Goal: Information Seeking & Learning: Learn about a topic

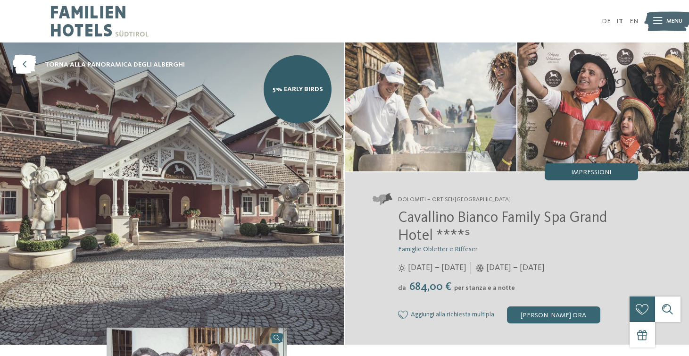
click at [601, 176] on span "Impressioni" at bounding box center [591, 172] width 40 height 7
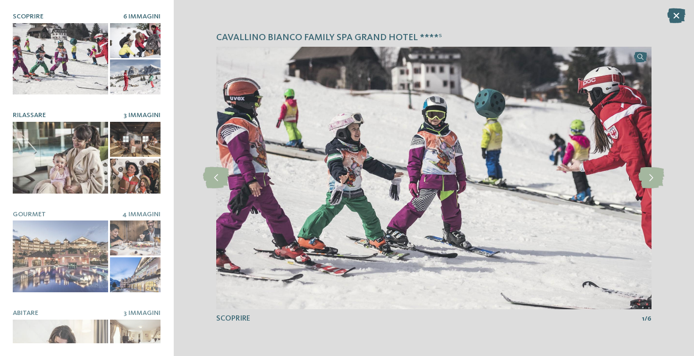
click at [80, 166] on div at bounding box center [60, 157] width 95 height 71
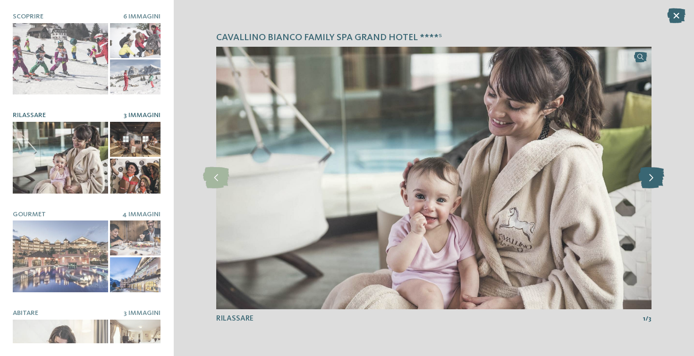
click at [649, 176] on icon at bounding box center [651, 177] width 26 height 21
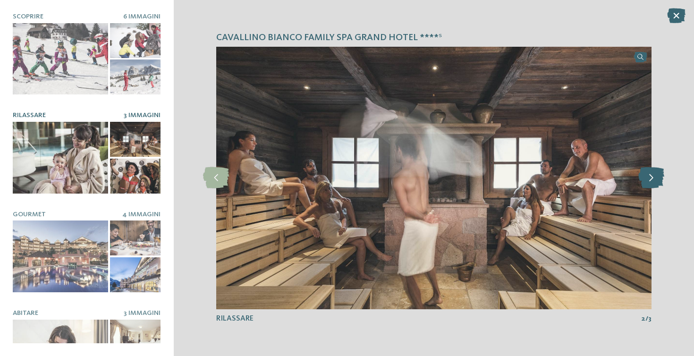
click at [649, 176] on icon at bounding box center [651, 177] width 26 height 21
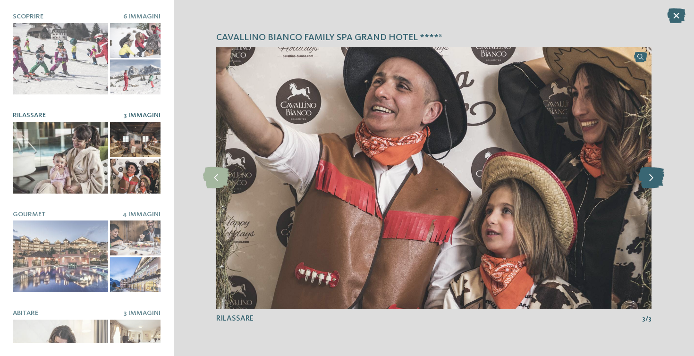
click at [649, 176] on icon at bounding box center [651, 177] width 26 height 21
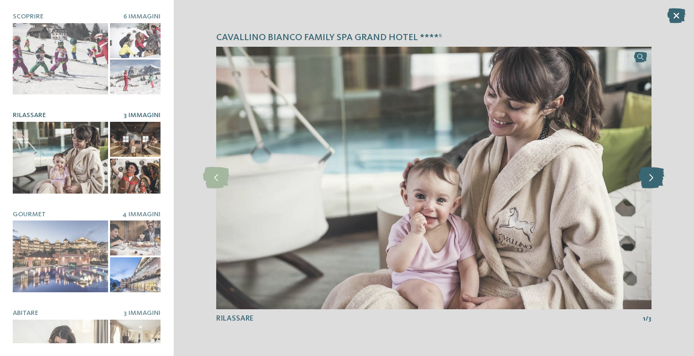
click at [649, 176] on icon at bounding box center [651, 177] width 26 height 21
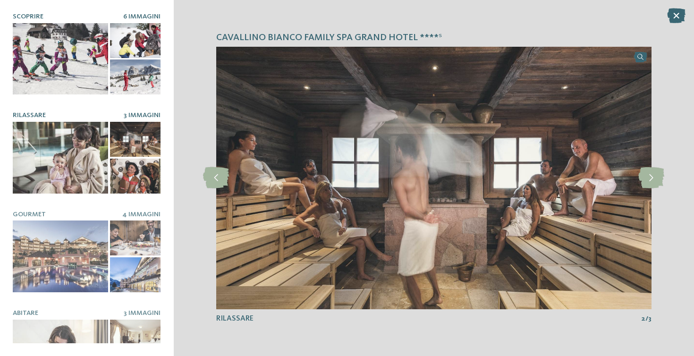
click at [53, 67] on div at bounding box center [60, 58] width 95 height 71
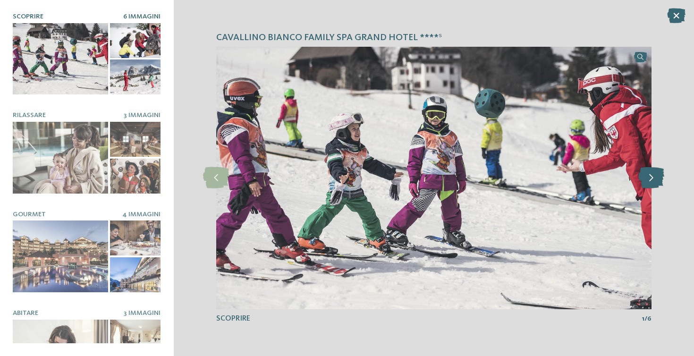
click at [662, 184] on icon at bounding box center [651, 177] width 26 height 21
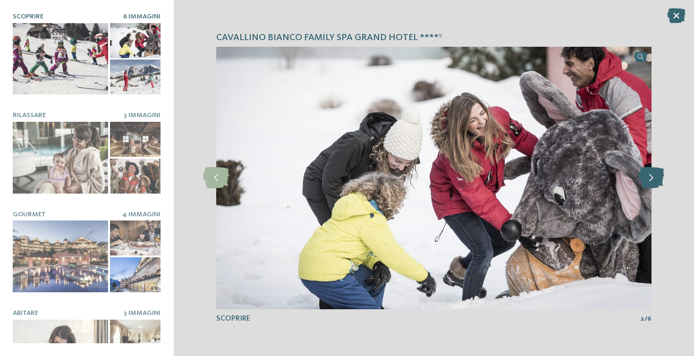
click at [662, 184] on icon at bounding box center [651, 177] width 26 height 21
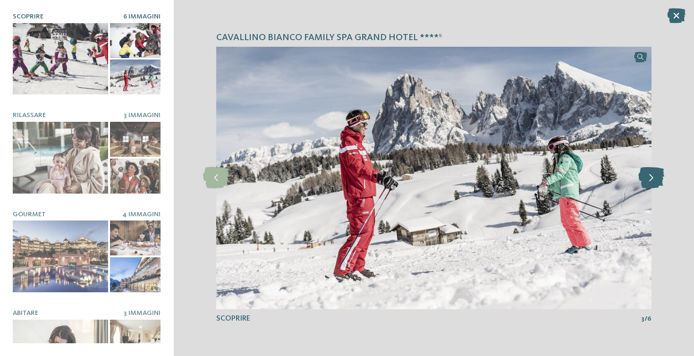
click at [662, 184] on icon at bounding box center [651, 177] width 26 height 21
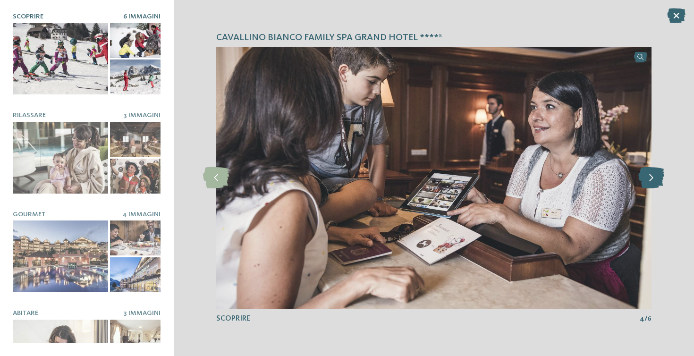
click at [662, 184] on icon at bounding box center [651, 177] width 26 height 21
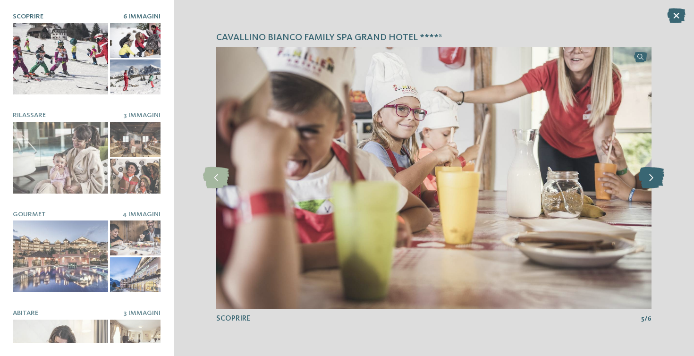
click at [662, 184] on icon at bounding box center [651, 177] width 26 height 21
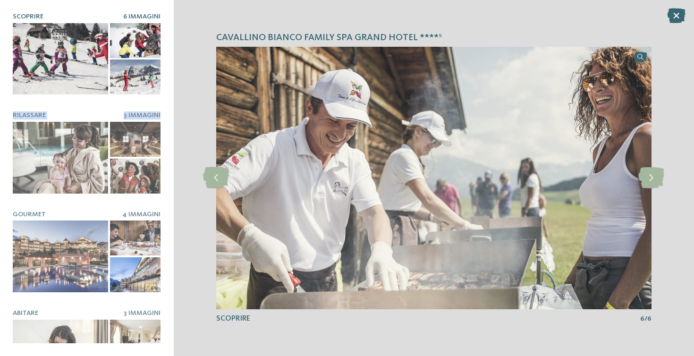
drag, startPoint x: 159, startPoint y: 82, endPoint x: 164, endPoint y: 118, distance: 36.6
click at [164, 117] on div "Cavallino Bianco Family Spa Grand Hotel ****ˢ Scoprire 6 Immagini" at bounding box center [87, 178] width 174 height 356
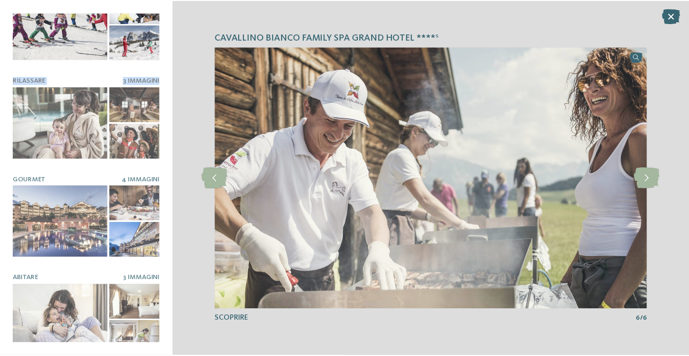
scroll to position [43, 0]
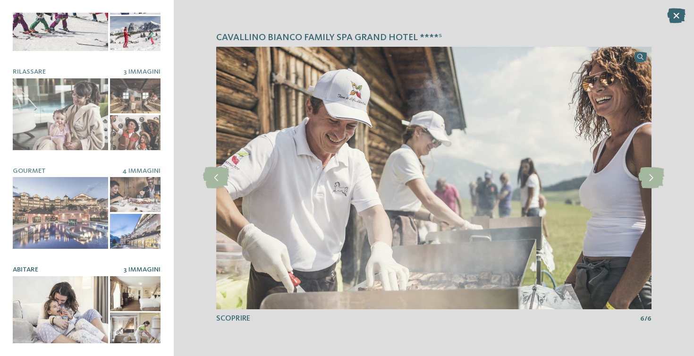
click at [34, 307] on div at bounding box center [60, 311] width 95 height 71
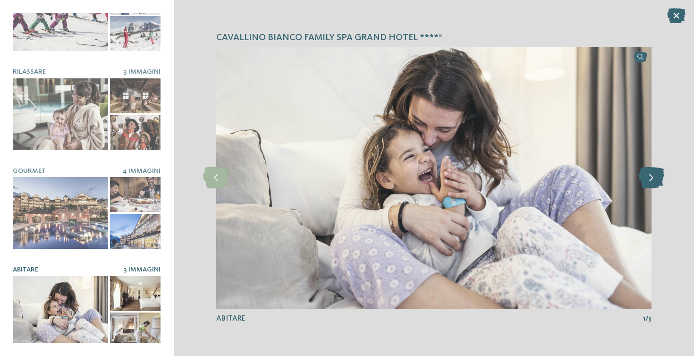
click at [642, 178] on icon at bounding box center [651, 177] width 26 height 21
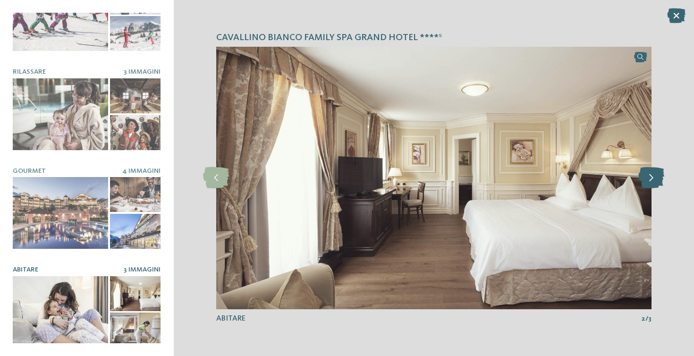
click at [642, 178] on icon at bounding box center [651, 177] width 26 height 21
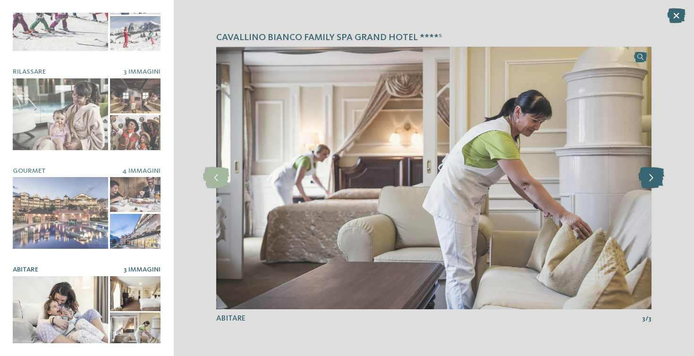
click at [642, 178] on icon at bounding box center [651, 177] width 26 height 21
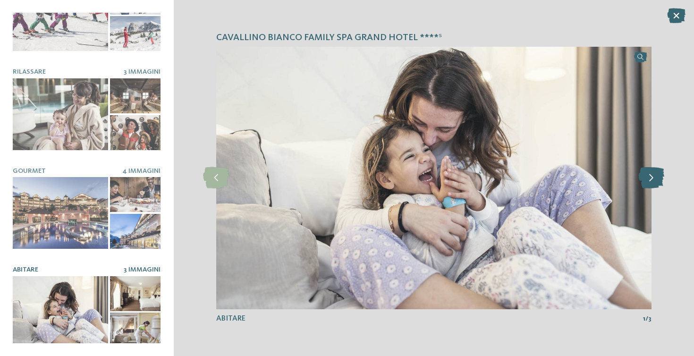
click at [642, 178] on icon at bounding box center [651, 177] width 26 height 21
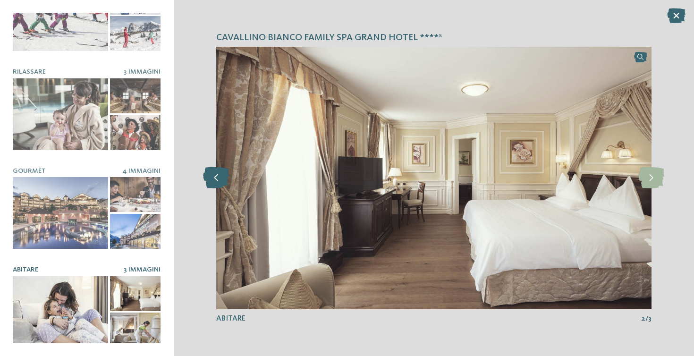
click at [226, 187] on icon at bounding box center [216, 177] width 26 height 21
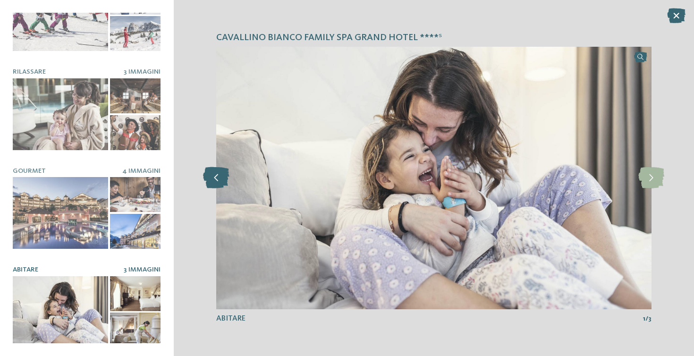
drag, startPoint x: 227, startPoint y: 184, endPoint x: 221, endPoint y: 186, distance: 6.8
click at [221, 186] on icon at bounding box center [216, 177] width 26 height 21
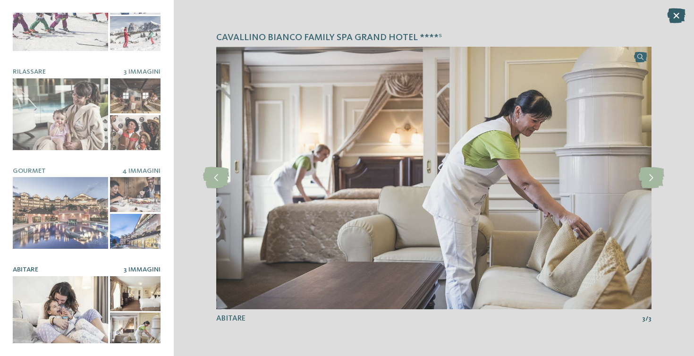
click at [677, 20] on icon at bounding box center [676, 15] width 18 height 15
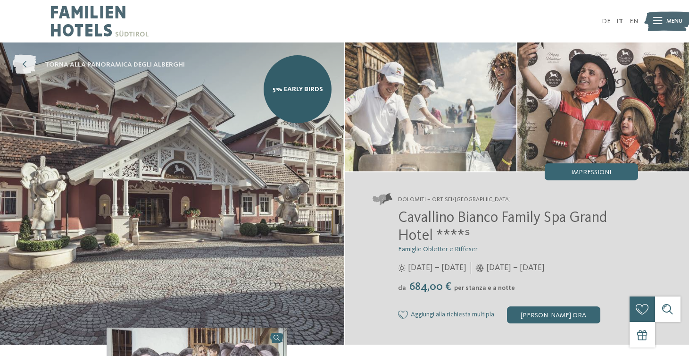
click at [110, 62] on span "torna alla panoramica degli alberghi" at bounding box center [115, 64] width 140 height 9
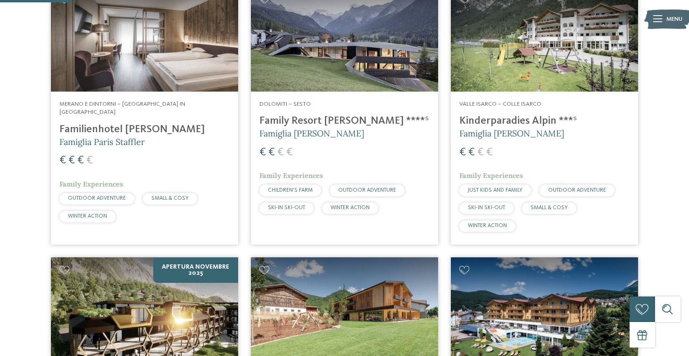
scroll to position [303, 0]
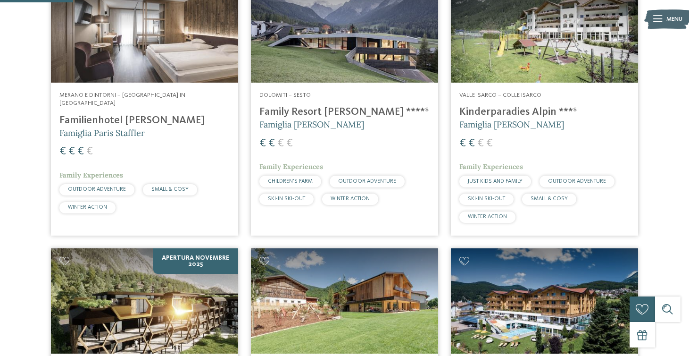
click at [521, 109] on h4 "Kinderparadies Alpin ***ˢ" at bounding box center [545, 112] width 170 height 13
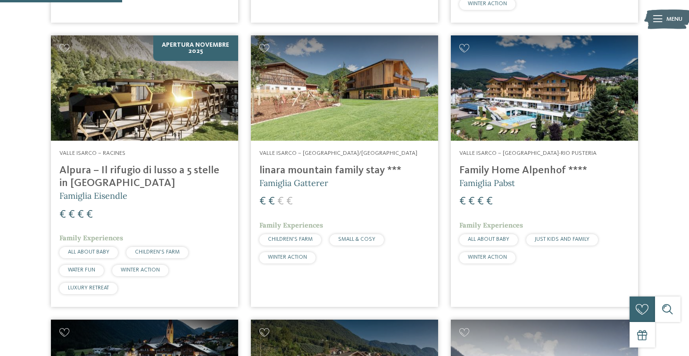
scroll to position [520, 0]
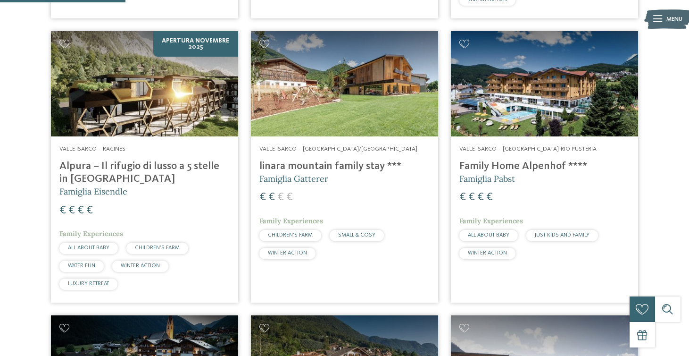
click at [290, 164] on h4 "linara mountain family stay ***" at bounding box center [345, 166] width 170 height 13
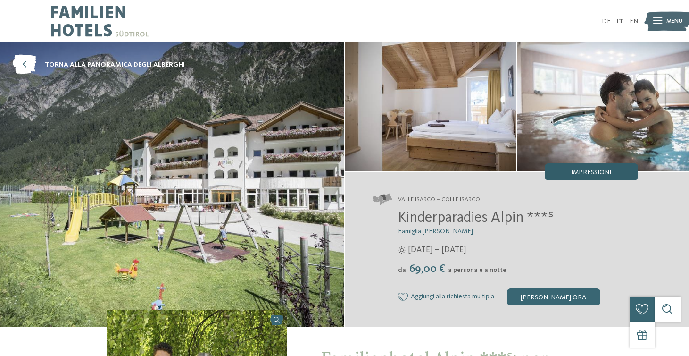
click at [589, 176] on span "Impressioni" at bounding box center [591, 172] width 40 height 7
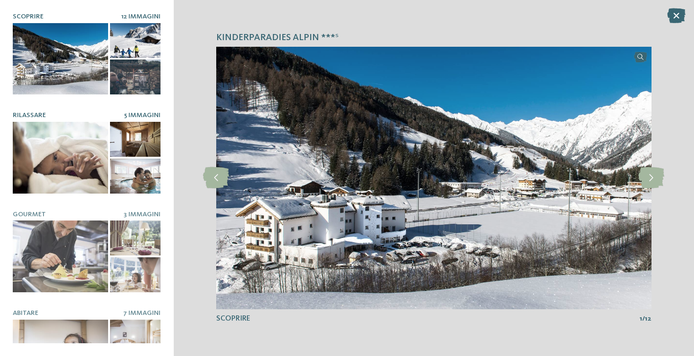
click at [143, 139] on div at bounding box center [135, 139] width 51 height 35
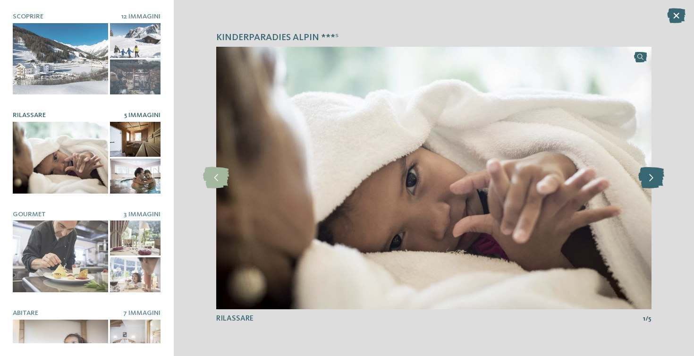
click at [657, 179] on icon at bounding box center [651, 177] width 26 height 21
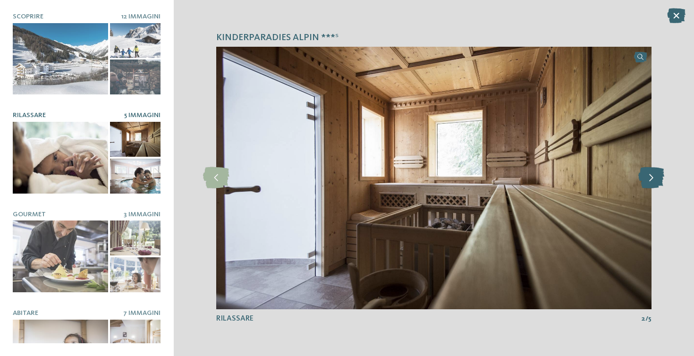
click at [657, 179] on icon at bounding box center [651, 177] width 26 height 21
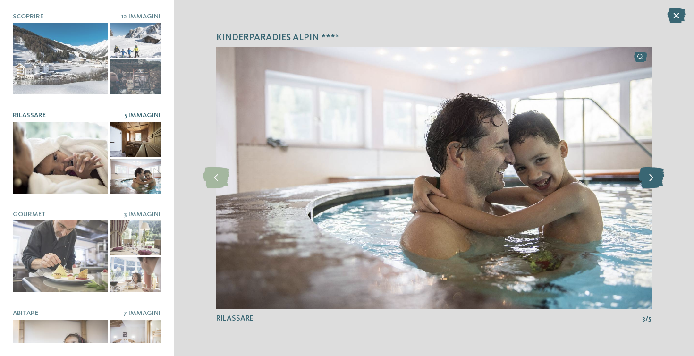
click at [657, 179] on icon at bounding box center [651, 177] width 26 height 21
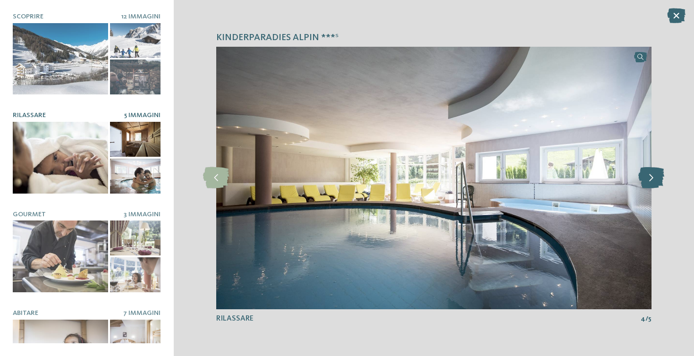
click at [657, 179] on icon at bounding box center [651, 177] width 26 height 21
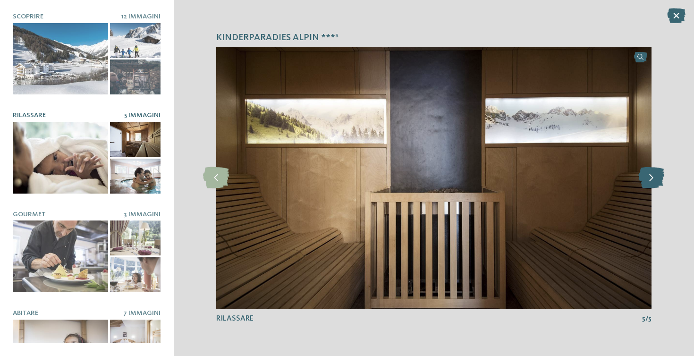
click at [657, 179] on icon at bounding box center [651, 177] width 26 height 21
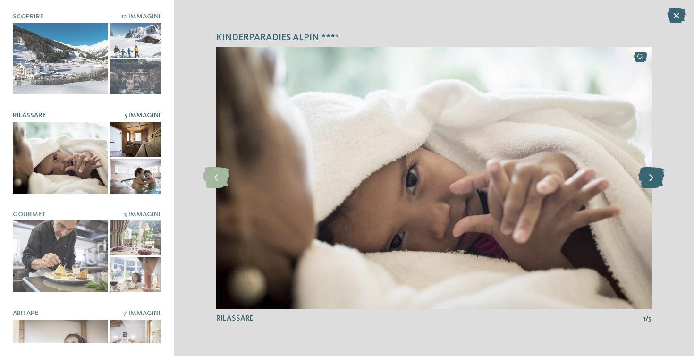
click at [657, 179] on icon at bounding box center [651, 177] width 26 height 21
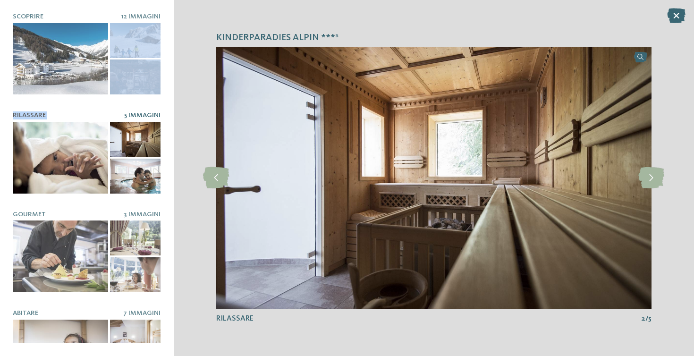
drag, startPoint x: 160, startPoint y: 57, endPoint x: 169, endPoint y: 95, distance: 39.3
click at [169, 95] on div "Kinderparadies Alpin ***ˢ Scoprire 12 Immagini" at bounding box center [87, 178] width 174 height 356
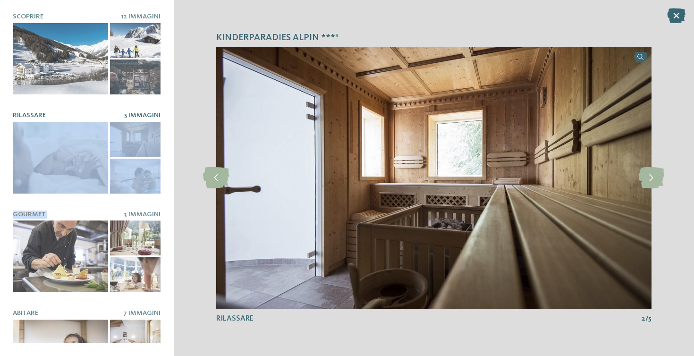
drag, startPoint x: 159, startPoint y: 112, endPoint x: 159, endPoint y: 194, distance: 82.1
click at [159, 194] on div "Scoprire 12 Immagini Rilassare 5 Immagini" at bounding box center [87, 178] width 148 height 330
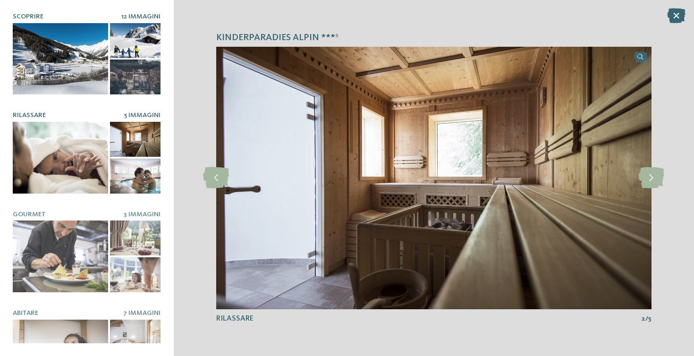
click at [37, 49] on div at bounding box center [60, 58] width 95 height 71
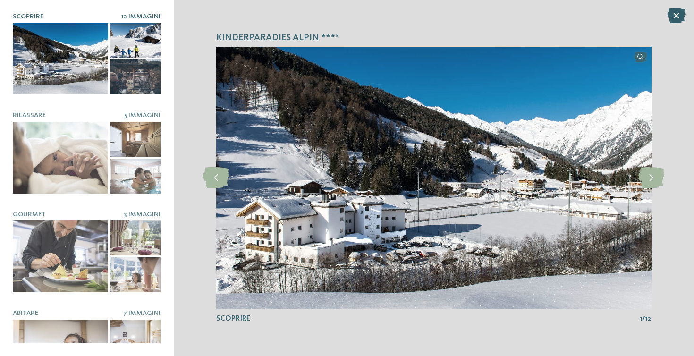
click at [672, 16] on icon at bounding box center [676, 15] width 18 height 15
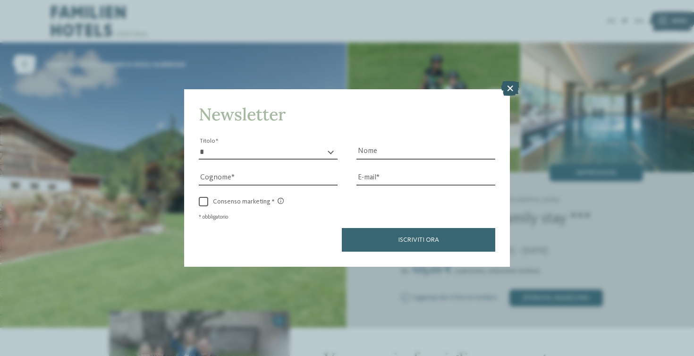
click at [512, 81] on icon at bounding box center [510, 88] width 18 height 15
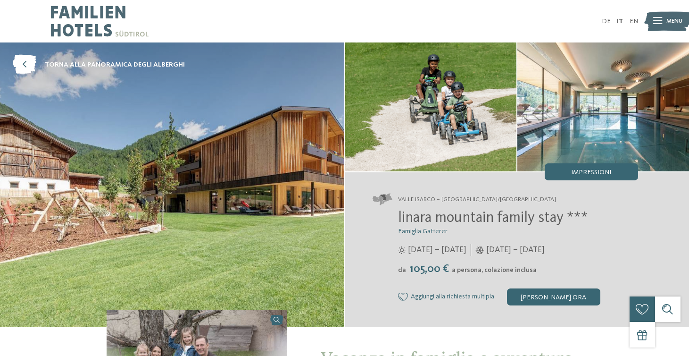
click at [453, 254] on span "12/07/2025 – 08/11/2025" at bounding box center [437, 250] width 59 height 12
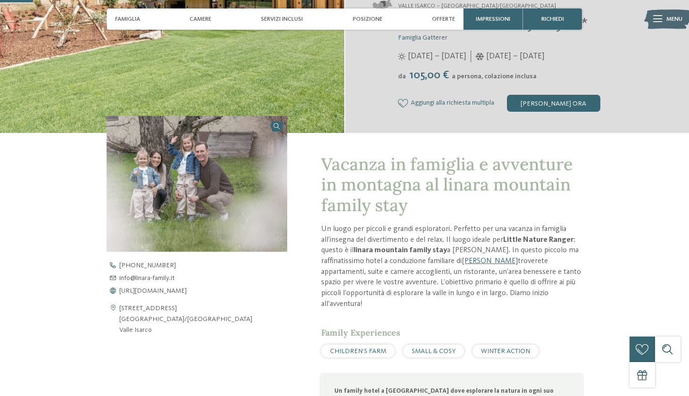
scroll to position [126, 0]
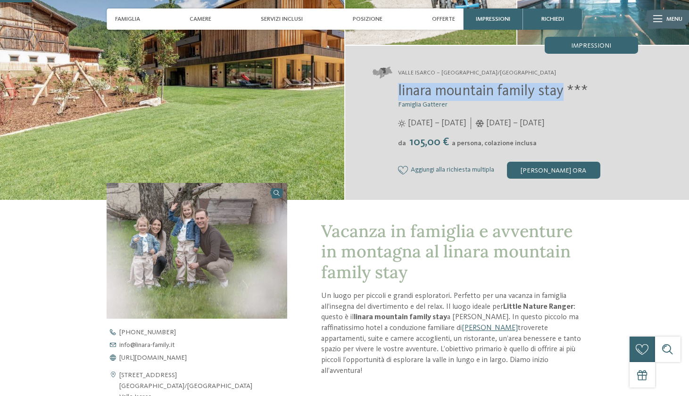
drag, startPoint x: 399, startPoint y: 97, endPoint x: 563, endPoint y: 92, distance: 164.8
click at [563, 92] on span "linara mountain family stay ***" at bounding box center [493, 91] width 190 height 15
copy span "linara mountain family stay"
